Goal: Find contact information: Find contact information

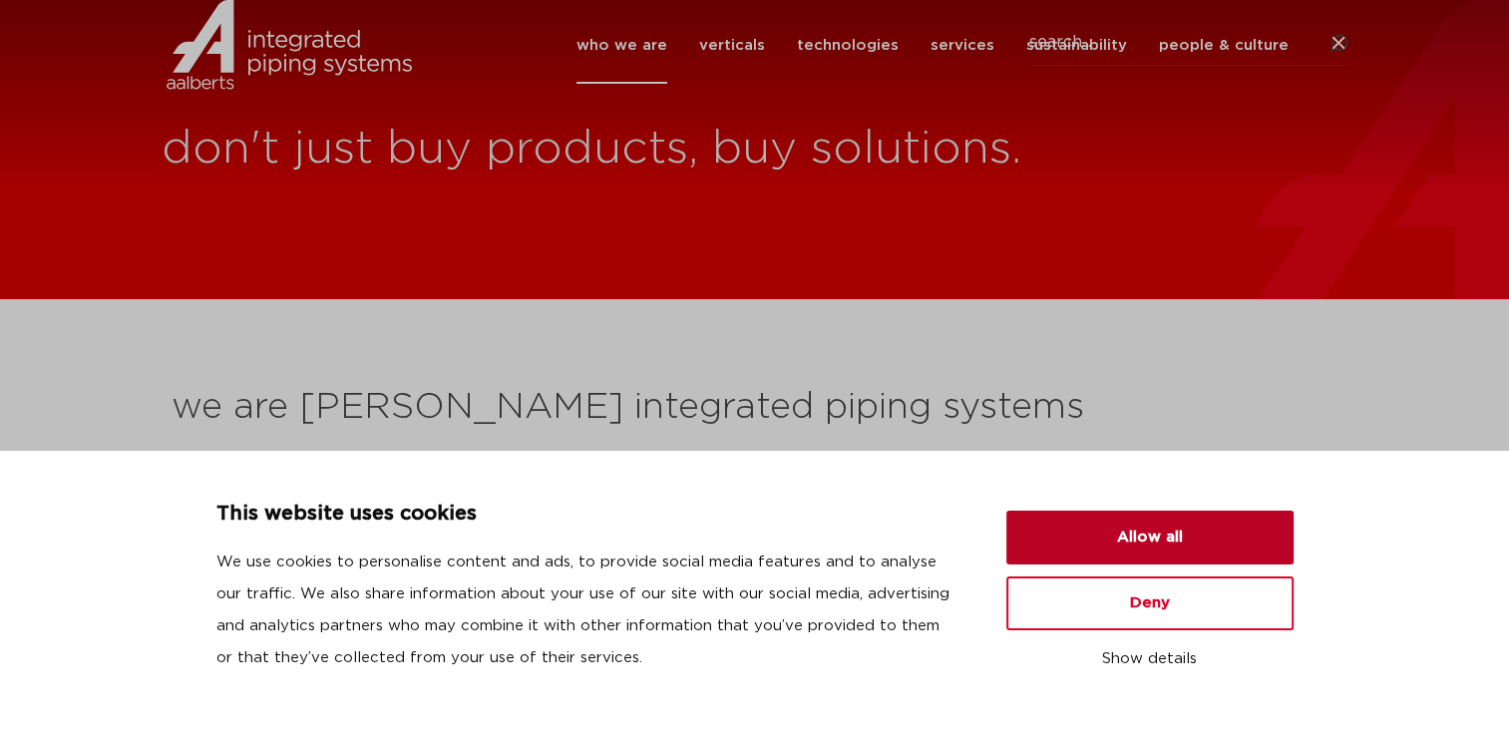
drag, startPoint x: 1166, startPoint y: 548, endPoint x: 1153, endPoint y: 549, distance: 13.0
click at [1166, 548] on button "Allow all" at bounding box center [1149, 538] width 287 height 54
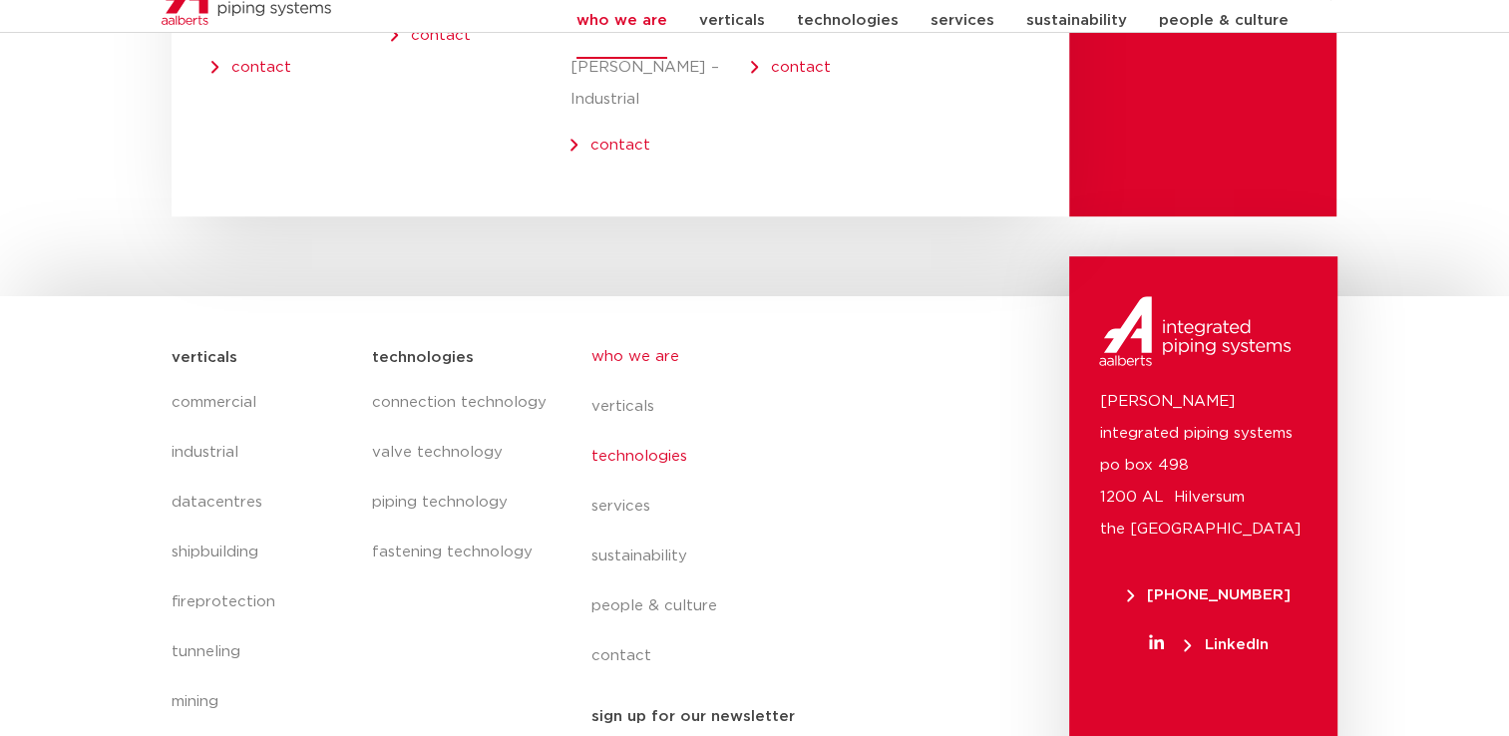
scroll to position [8374, 0]
click at [630, 631] on link "contact" at bounding box center [774, 656] width 365 height 50
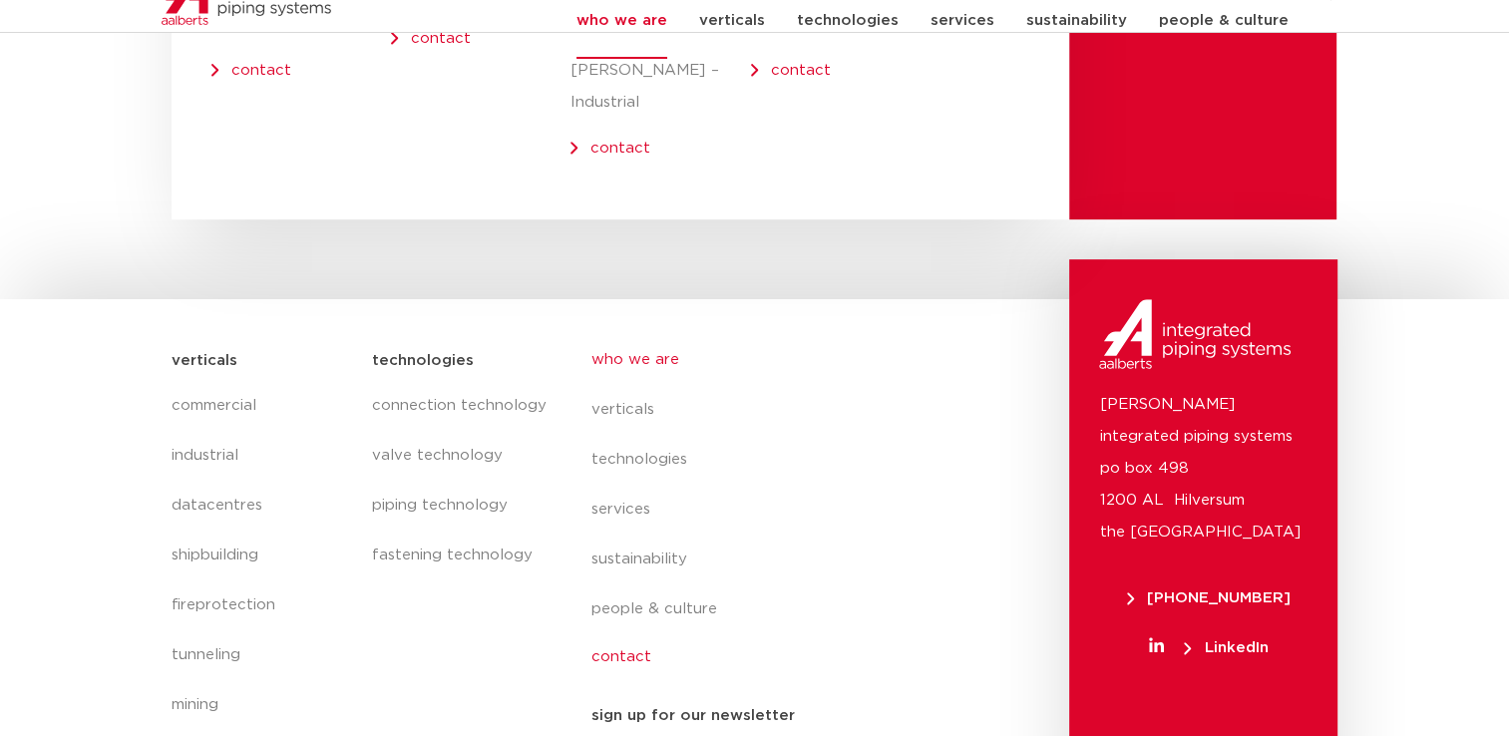
scroll to position [8370, 0]
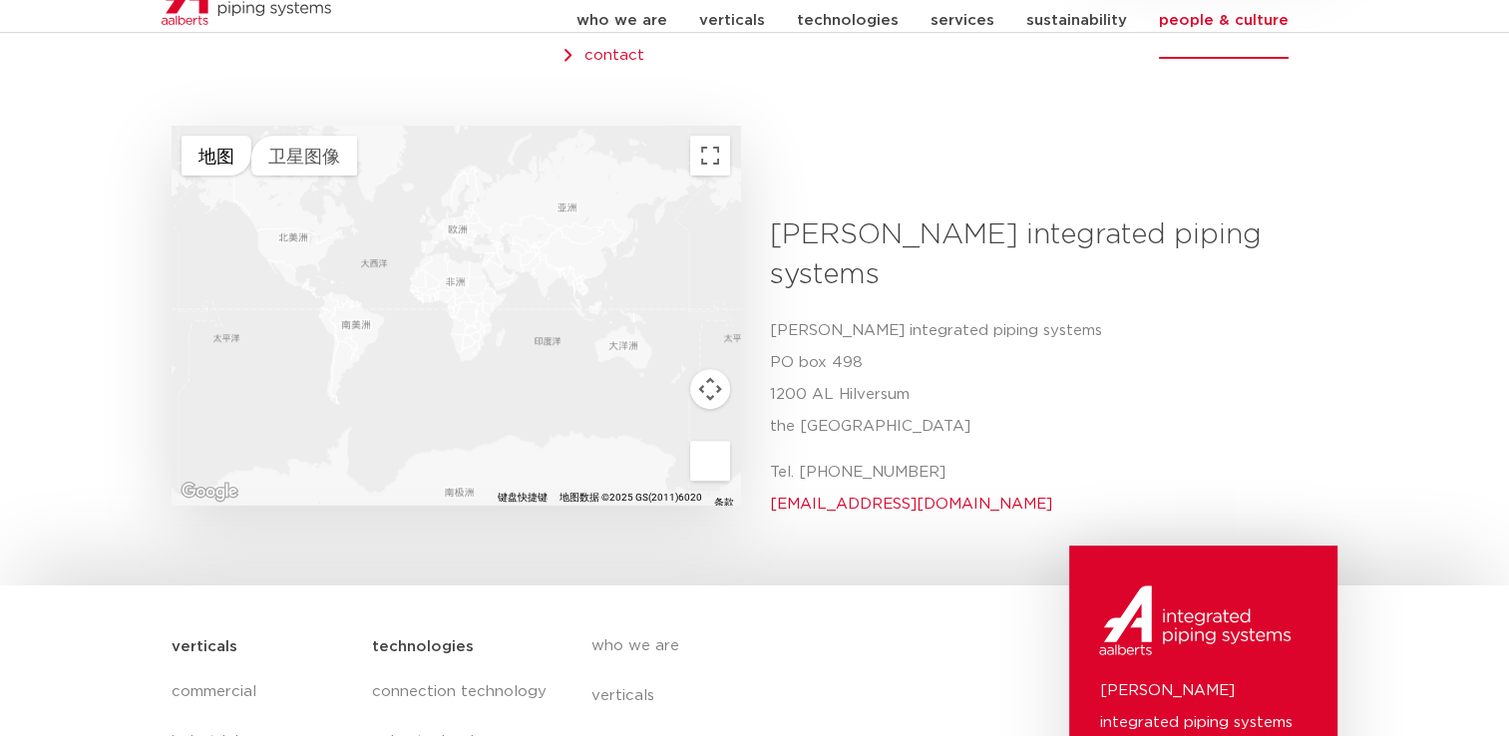
scroll to position [798, 0]
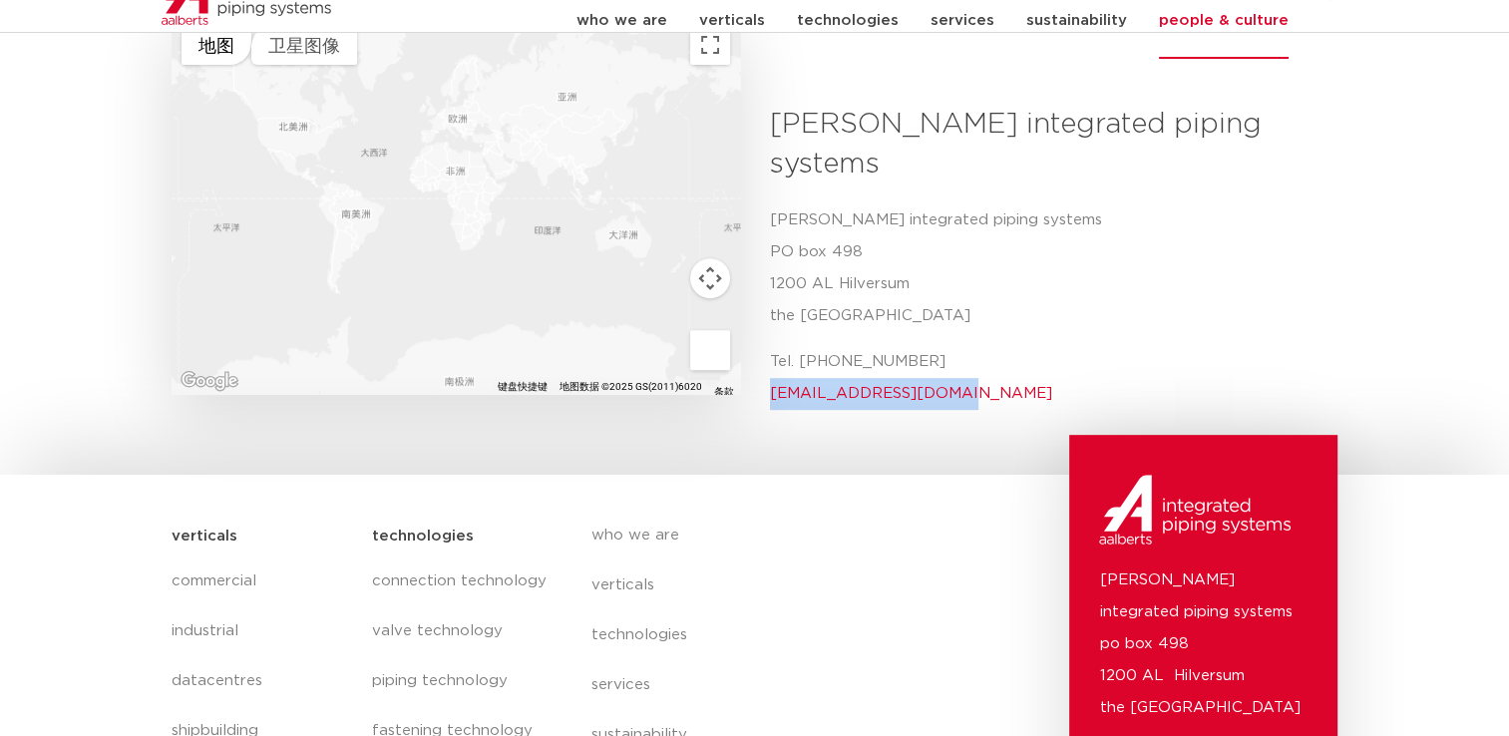
drag, startPoint x: 952, startPoint y: 321, endPoint x: 768, endPoint y: 331, distance: 183.8
click at [768, 331] on div "[PERSON_NAME] integrated piping systems Aalberts integrated [STREET_ADDRESS] Te…" at bounding box center [1047, 265] width 584 height 320
copy link "info@aalberts-ips.com"
